Goal: Task Accomplishment & Management: Manage account settings

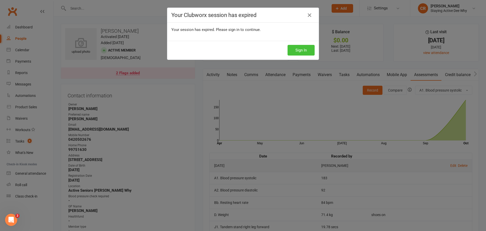
click at [295, 47] on button "Sign In" at bounding box center [301, 50] width 27 height 11
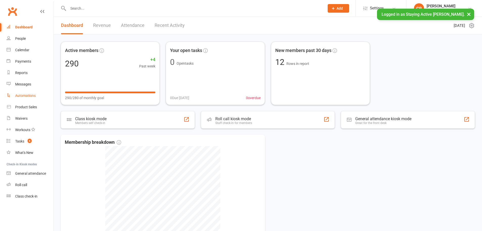
click at [29, 91] on link "Automations" at bounding box center [30, 95] width 47 height 11
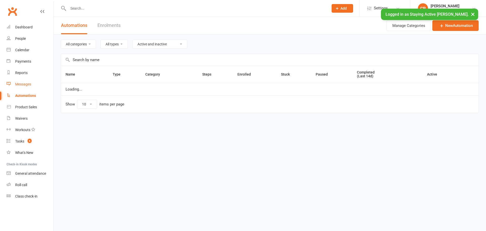
click at [31, 85] on div "Messages" at bounding box center [23, 84] width 16 height 4
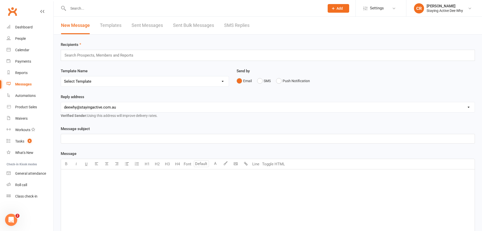
click at [117, 26] on link "Templates" at bounding box center [111, 25] width 22 height 17
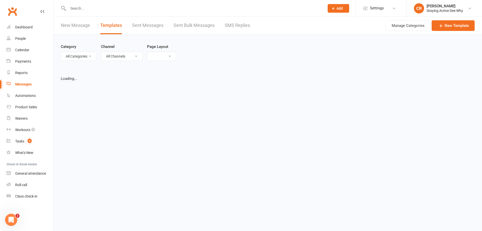
select select "grid"
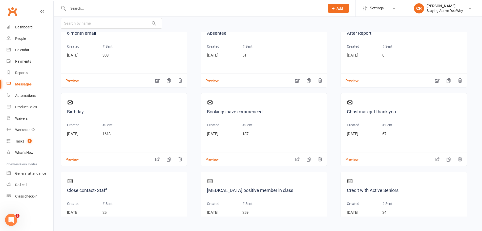
scroll to position [253, 0]
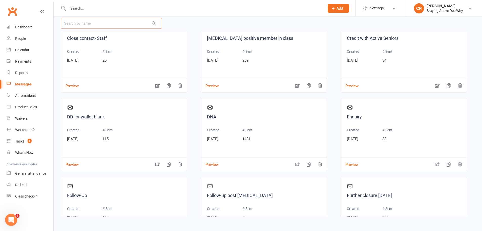
click at [86, 24] on input "text" at bounding box center [111, 23] width 101 height 11
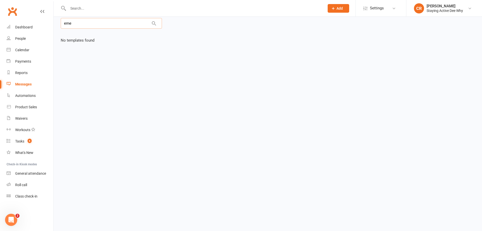
scroll to position [0, 0]
type input "emer"
click at [335, 13] on div "Prospect Member Non-attending contact Class / event Appointment Task Membership…" at bounding box center [338, 8] width 34 height 16
click at [336, 11] on button "Add" at bounding box center [339, 8] width 22 height 9
click at [23, 119] on div "Waivers" at bounding box center [21, 118] width 12 height 4
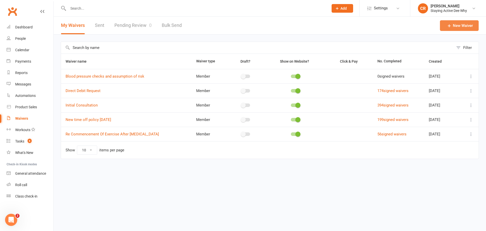
click at [450, 27] on icon at bounding box center [449, 25] width 5 height 5
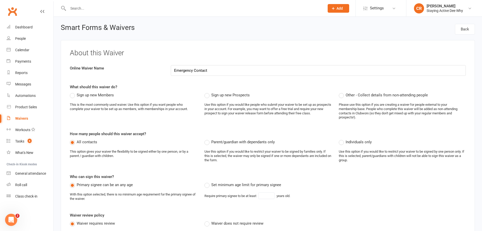
type input "Emergency Contact"
click at [195, 91] on div "What should this waiver do? Sign up new Members This is the most commonly used …" at bounding box center [268, 104] width 396 height 40
click at [92, 95] on span "Sign up new Members" at bounding box center [95, 94] width 37 height 5
click at [73, 92] on input "Sign up new Members" at bounding box center [71, 92] width 3 height 0
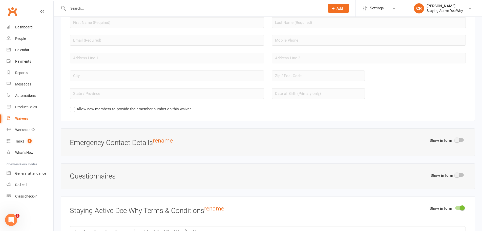
scroll to position [456, 0]
click at [462, 140] on div at bounding box center [460, 141] width 9 height 4
click at [456, 140] on input "checkbox" at bounding box center [456, 140] width 0 height 0
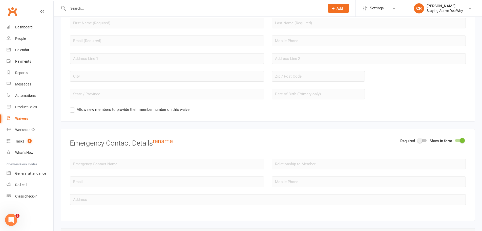
scroll to position [608, 0]
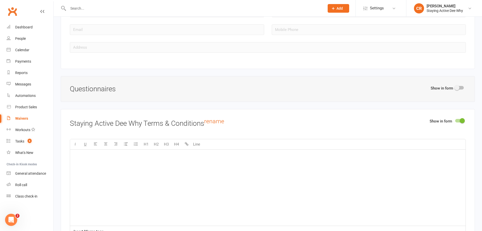
click at [32, 20] on div "Clubworx" at bounding box center [26, 14] width 53 height 19
click at [31, 24] on link "Dashboard" at bounding box center [30, 27] width 47 height 11
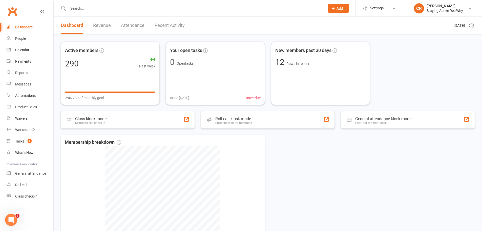
click at [472, 26] on icon at bounding box center [472, 26] width 6 height 6
click at [436, 53] on link "Return to old dashboard" at bounding box center [446, 56] width 50 height 10
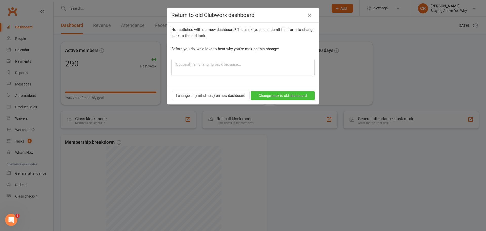
click at [279, 95] on button "Change back to old dashboard" at bounding box center [283, 95] width 64 height 9
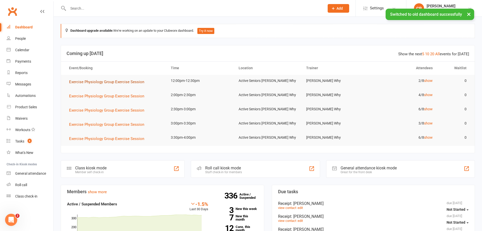
click at [128, 81] on span "Exercise Physiology Group Exercise Session" at bounding box center [106, 82] width 75 height 5
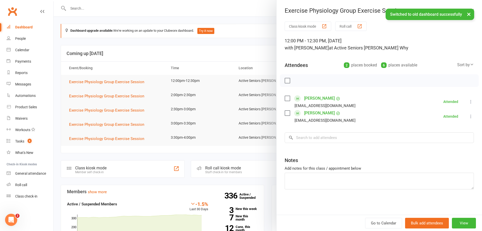
click at [309, 99] on link "[PERSON_NAME]" at bounding box center [319, 98] width 31 height 8
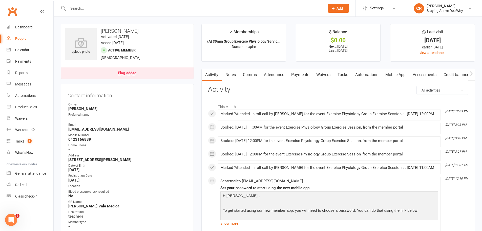
click at [174, 73] on link "Flag added" at bounding box center [127, 72] width 133 height 11
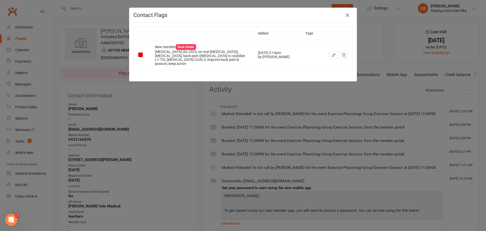
click at [167, 86] on div "Contact Flags Added Tags New member Kiosk Visible Breast cancer (Dx 2023, on or…" at bounding box center [243, 115] width 486 height 231
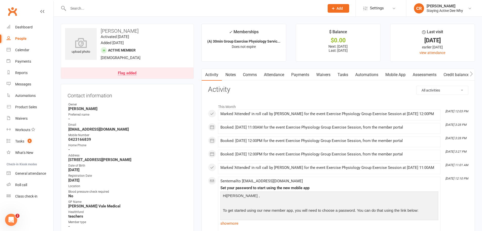
click at [297, 78] on link "Payments" at bounding box center [300, 75] width 25 height 12
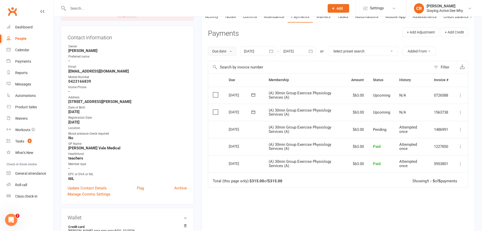
scroll to position [76, 0]
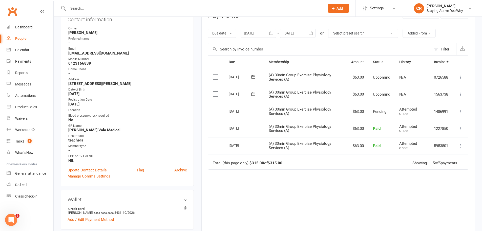
click at [300, 195] on div "Due Contact Membership Amount Status History Invoice # Select this 10 Nov 2025 …" at bounding box center [338, 144] width 261 height 179
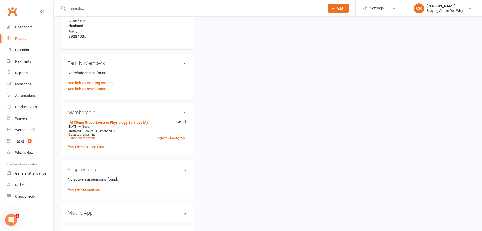
scroll to position [329, 0]
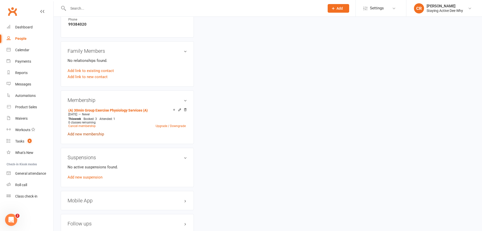
click at [90, 133] on link "Add new membership" at bounding box center [86, 134] width 36 height 5
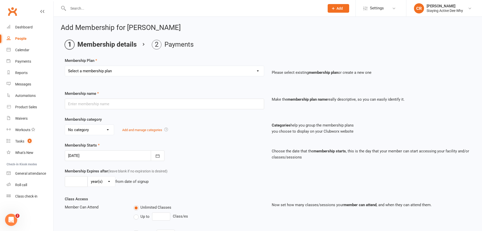
click at [157, 67] on select "Select a membership plan Create new Membership Plan 01 10953 Exercise Physiolog…" at bounding box center [164, 71] width 199 height 10
select select "4"
click at [65, 66] on select "Select a membership plan Create new Membership Plan 01 10953 Exercise Physiolog…" at bounding box center [164, 71] width 199 height 10
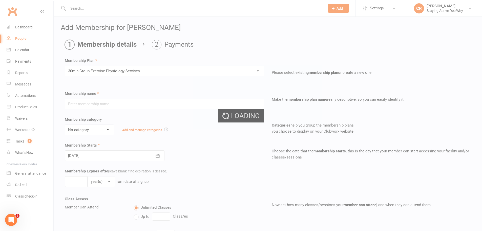
type input "30min Group Exercise Physiology Services"
select select "0"
type input "0"
type input "3"
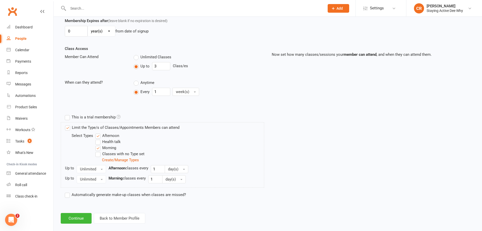
scroll to position [157, 0]
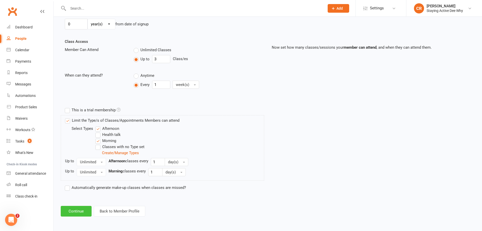
click at [81, 213] on button "Continue" at bounding box center [76, 211] width 31 height 11
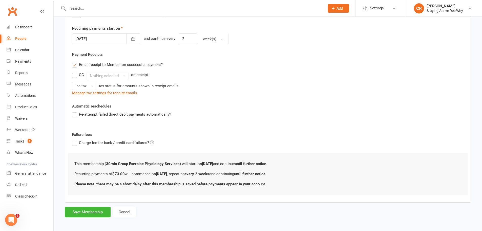
scroll to position [117, 0]
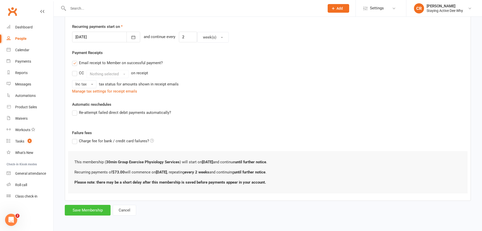
click at [83, 208] on button "Save Membership" at bounding box center [88, 210] width 46 height 11
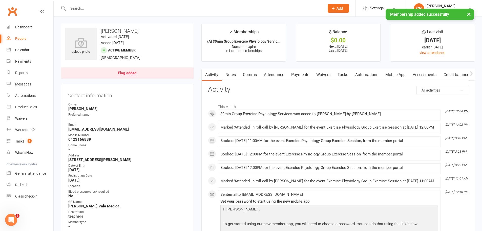
click at [300, 75] on link "Payments" at bounding box center [300, 75] width 25 height 12
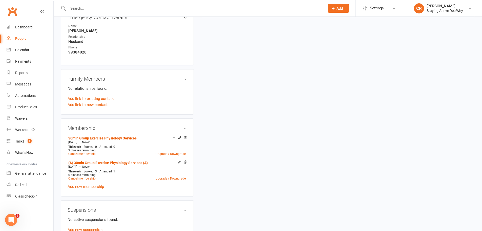
scroll to position [304, 0]
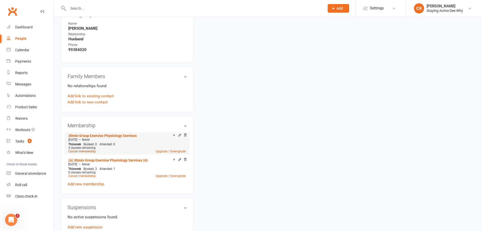
click at [82, 150] on link "Cancel membership" at bounding box center [81, 151] width 27 height 4
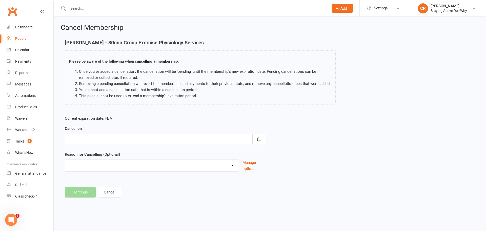
click at [141, 141] on div at bounding box center [165, 138] width 201 height 11
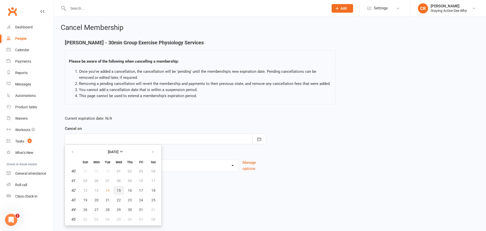
click at [118, 191] on span "15" at bounding box center [119, 190] width 4 height 4
type input "15 Oct 2025"
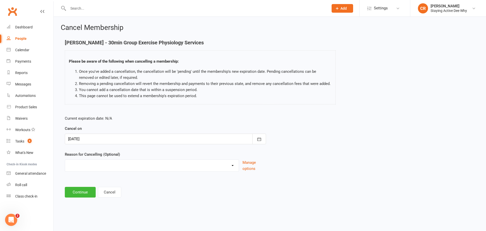
click at [104, 166] on select "Holiday Injury Other reason" at bounding box center [152, 165] width 174 height 10
select select "2"
click at [65, 165] on select "Holiday Injury Other reason" at bounding box center [152, 165] width 174 height 10
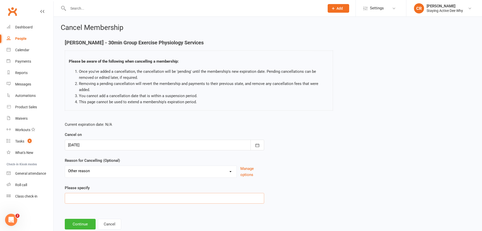
click at [103, 197] on input at bounding box center [165, 198] width 200 height 11
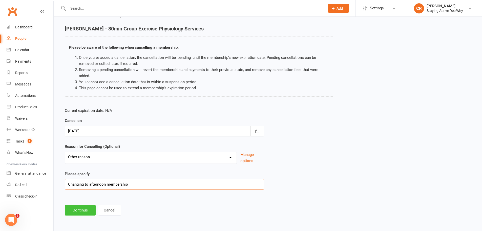
type input "Changing to afternoon membership"
click at [70, 212] on button "Continue" at bounding box center [80, 210] width 31 height 11
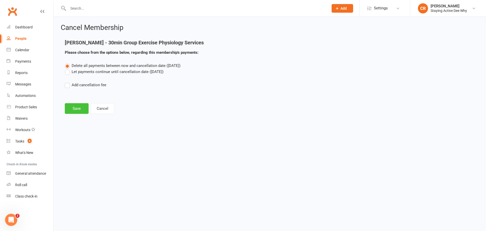
click at [77, 109] on button "Save" at bounding box center [77, 108] width 24 height 11
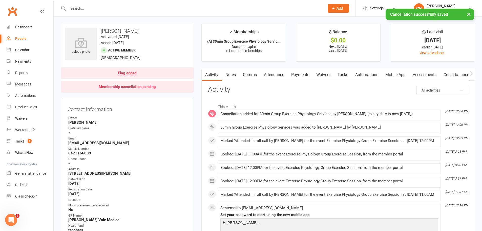
click at [301, 72] on link "Payments" at bounding box center [300, 75] width 25 height 12
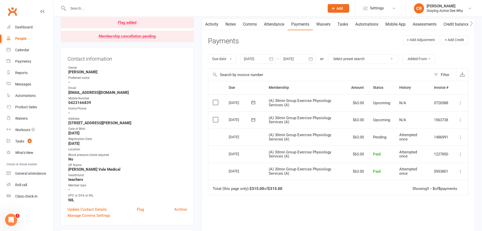
scroll to position [51, 0]
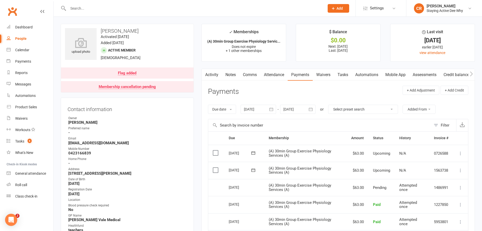
click at [165, 72] on link "Flag added" at bounding box center [127, 72] width 133 height 11
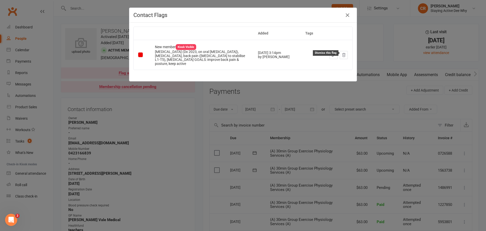
drag, startPoint x: 342, startPoint y: 53, endPoint x: 263, endPoint y: 21, distance: 85.7
click at [342, 53] on icon at bounding box center [344, 55] width 5 height 5
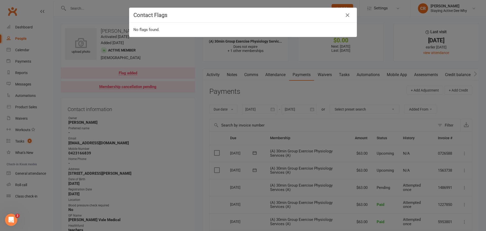
click at [165, 95] on div "Contact Flags No flags found." at bounding box center [243, 115] width 486 height 231
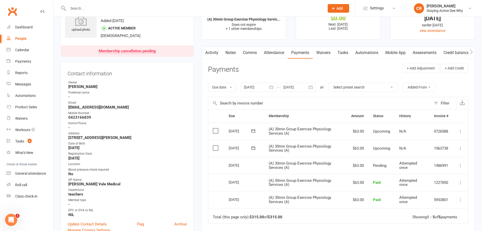
scroll to position [51, 0]
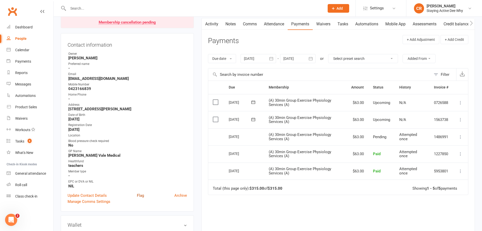
click at [142, 194] on link "Flag" at bounding box center [140, 195] width 7 height 6
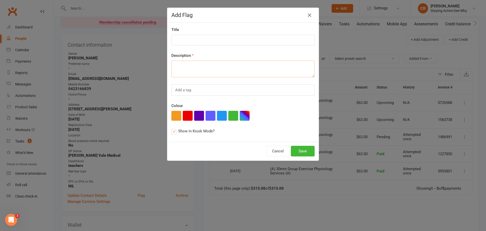
click at [188, 70] on textarea at bounding box center [242, 69] width 143 height 17
click at [255, 67] on textarea "Changing to normal membership, please refund last afternoon payment" at bounding box center [242, 69] width 143 height 17
type textarea "Changing to normal membership, please refund latest afternoon payment"
click at [298, 154] on button "Save" at bounding box center [303, 151] width 24 height 11
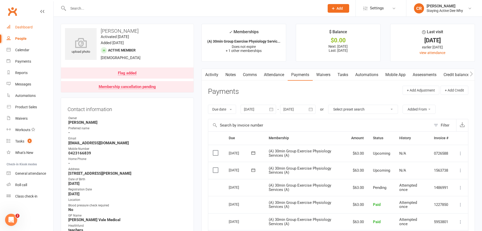
click at [33, 25] on link "Dashboard" at bounding box center [30, 27] width 47 height 11
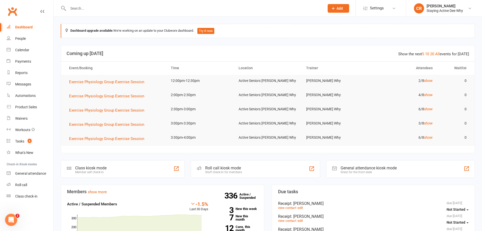
click at [194, 6] on input "text" at bounding box center [194, 8] width 255 height 7
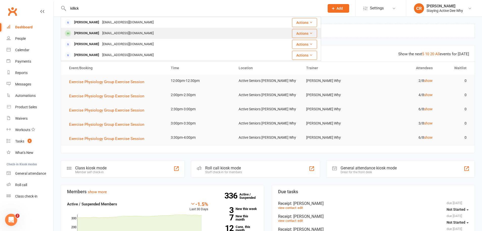
type input "killick"
click at [160, 33] on div "Joan Killick evelynkillick@gmail.com" at bounding box center [160, 33] width 199 height 10
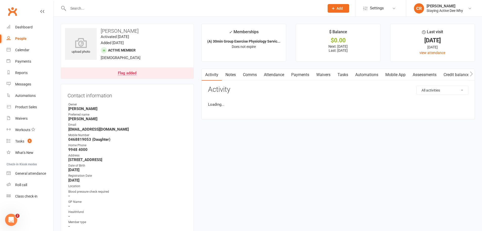
click at [148, 73] on link "Flag added" at bounding box center [127, 72] width 133 height 11
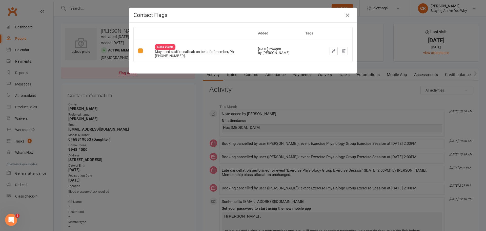
click at [174, 89] on div "Contact Flags Added Tags Kiosk Visible May need staff to call cab on behalf of …" at bounding box center [243, 115] width 486 height 231
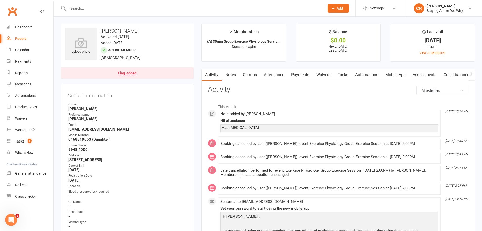
click at [227, 79] on link "Notes" at bounding box center [230, 75] width 17 height 12
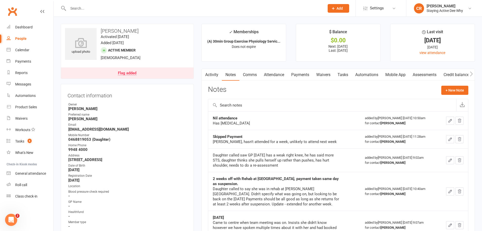
click at [240, 122] on div "Has gastroenteritis" at bounding box center [276, 123] width 127 height 5
copy div "gastroenteritis"
click at [283, 122] on div "Has gastroenteritis" at bounding box center [276, 123] width 127 height 5
click at [31, 27] on div "Dashboard" at bounding box center [23, 27] width 17 height 4
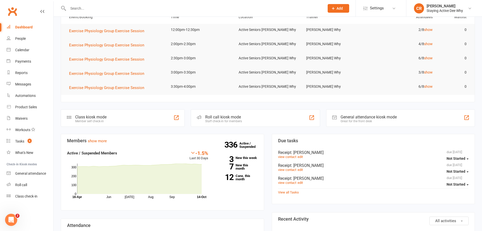
scroll to position [51, 0]
click at [183, 5] on input "text" at bounding box center [194, 8] width 255 height 7
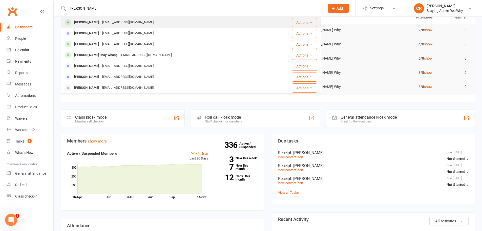
type input "leong"
click at [184, 19] on div "Connie Leong connieleong0705@gmail.com" at bounding box center [164, 22] width 207 height 10
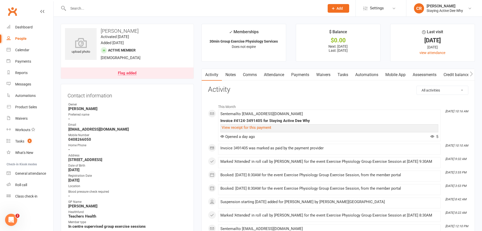
click at [283, 77] on link "Attendance" at bounding box center [274, 75] width 27 height 12
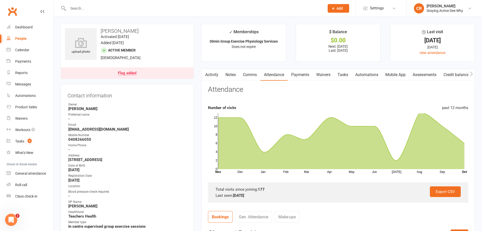
click at [299, 75] on link "Payments" at bounding box center [300, 75] width 25 height 12
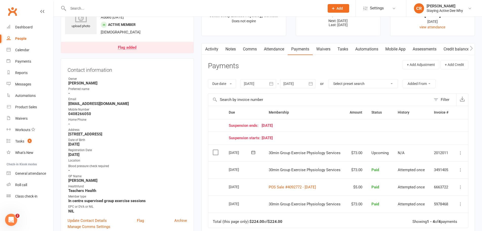
scroll to position [25, 0]
click at [311, 87] on button "button" at bounding box center [311, 83] width 9 height 9
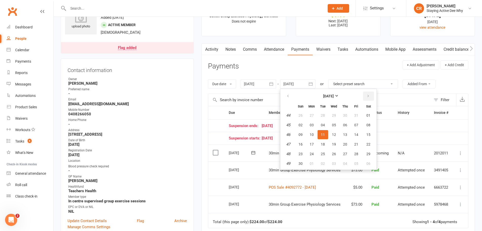
click at [370, 95] on icon "button" at bounding box center [369, 96] width 4 height 4
click at [357, 133] on span "19" at bounding box center [356, 134] width 4 height 4
type input "19 Dec 2025"
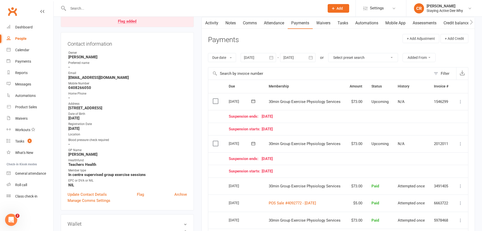
scroll to position [0, 0]
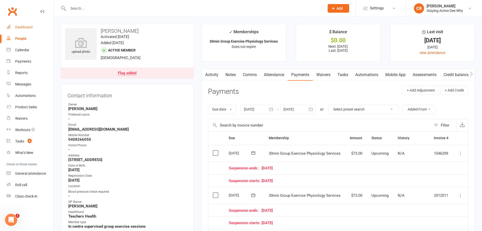
click at [19, 27] on div "Dashboard" at bounding box center [23, 27] width 17 height 4
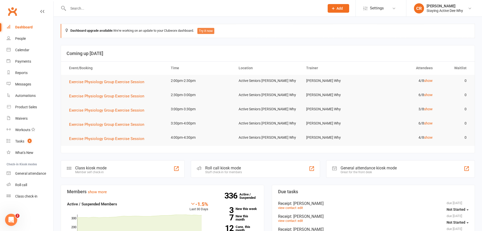
click at [214, 32] on button "Try it now" at bounding box center [206, 31] width 17 height 6
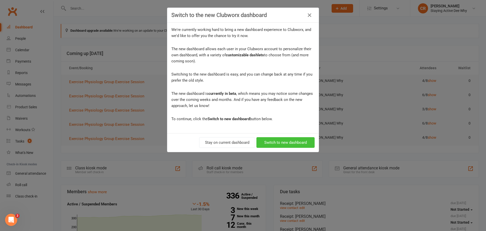
click at [299, 144] on button "Switch to new dashboard" at bounding box center [285, 142] width 58 height 11
